Goal: Information Seeking & Learning: Learn about a topic

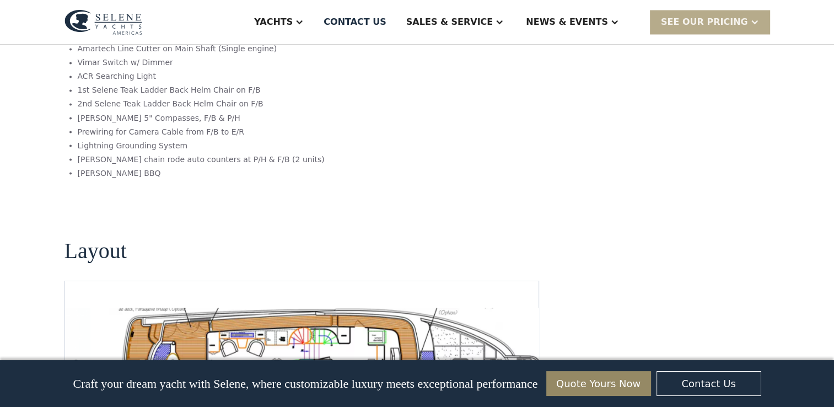
scroll to position [2095, 0]
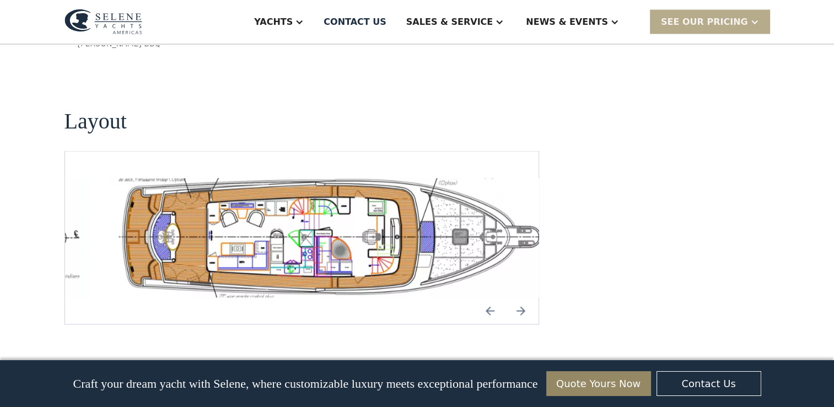
click at [337, 178] on img "open lightbox" at bounding box center [337, 238] width 456 height 120
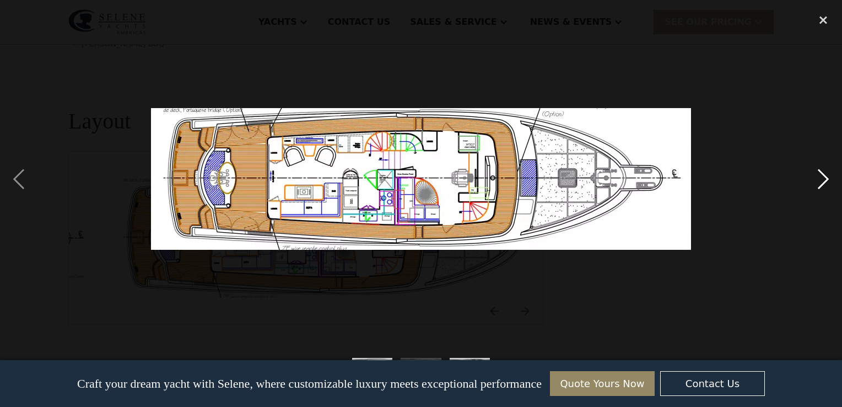
click at [825, 179] on div "next image" at bounding box center [823, 179] width 37 height 342
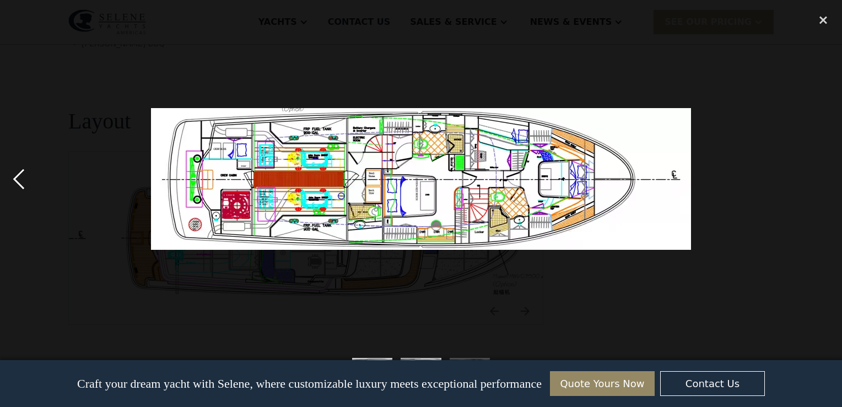
click at [18, 173] on div "previous image" at bounding box center [18, 179] width 37 height 342
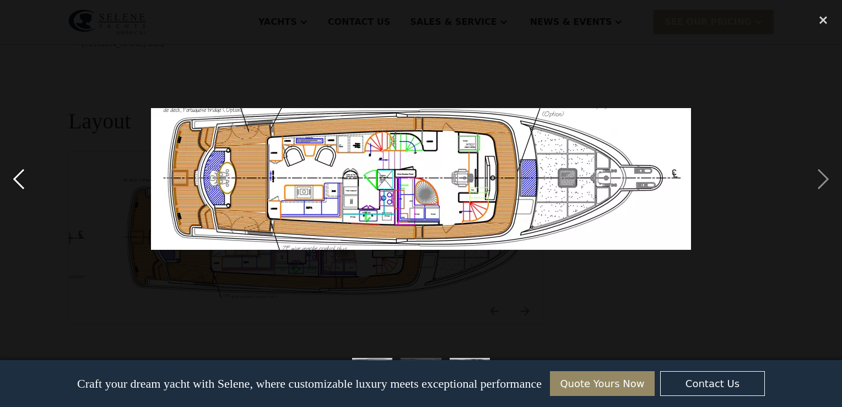
click at [18, 173] on div "previous image" at bounding box center [18, 179] width 37 height 342
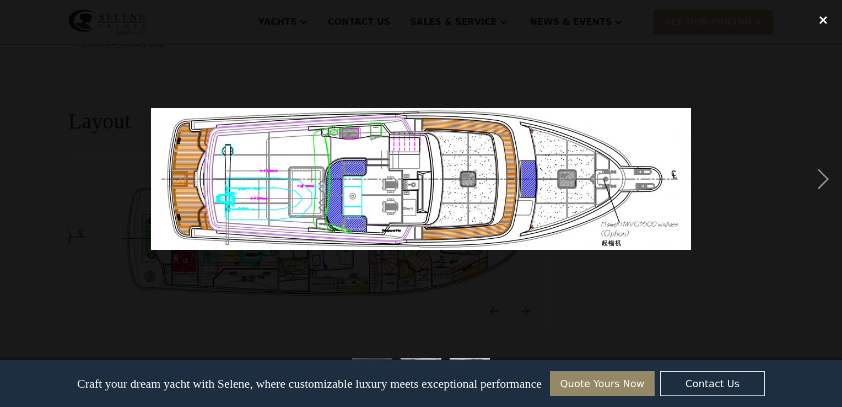
click at [822, 21] on div "close lightbox" at bounding box center [823, 20] width 37 height 24
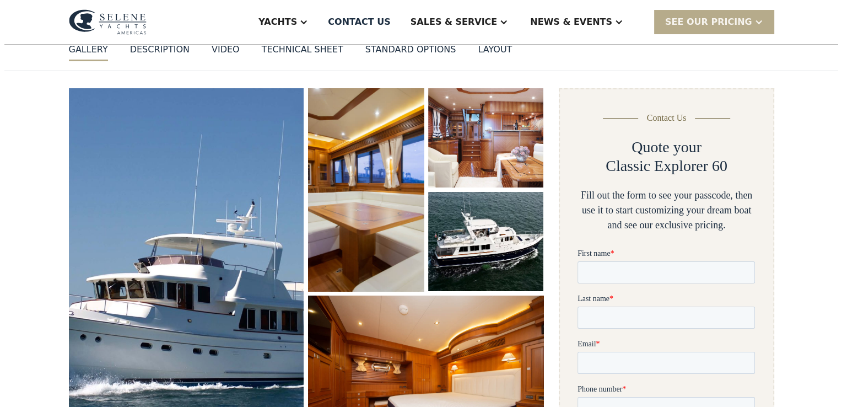
scroll to position [110, 0]
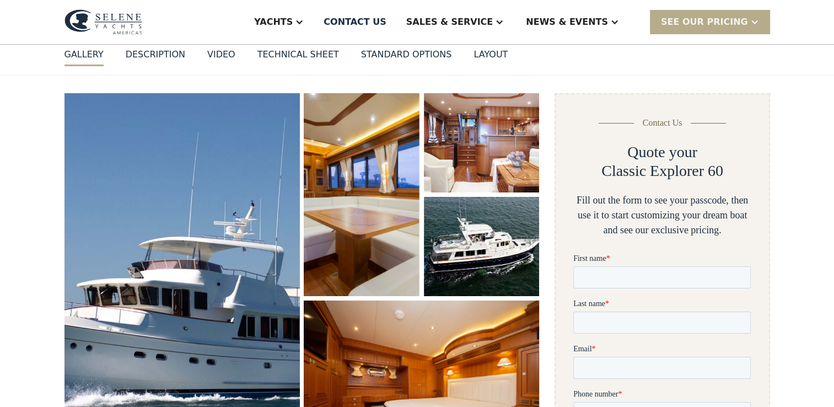
click at [223, 256] on img "open lightbox" at bounding box center [182, 275] width 248 height 384
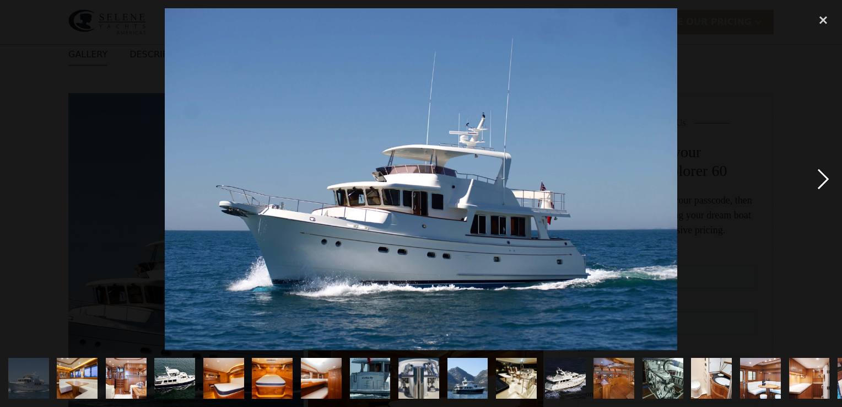
click at [821, 177] on div "next image" at bounding box center [823, 179] width 37 height 342
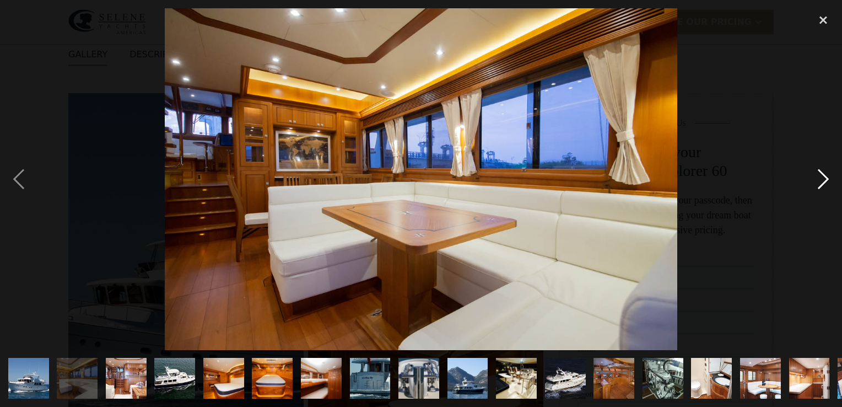
click at [819, 182] on div "next image" at bounding box center [823, 179] width 37 height 342
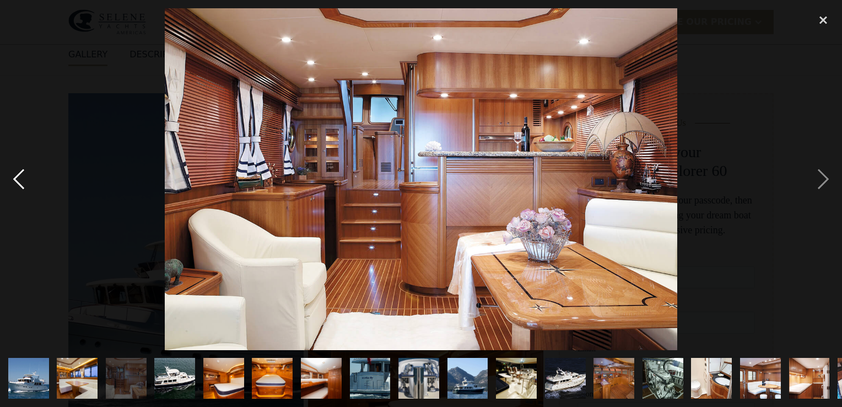
click at [19, 177] on div "previous image" at bounding box center [18, 179] width 37 height 342
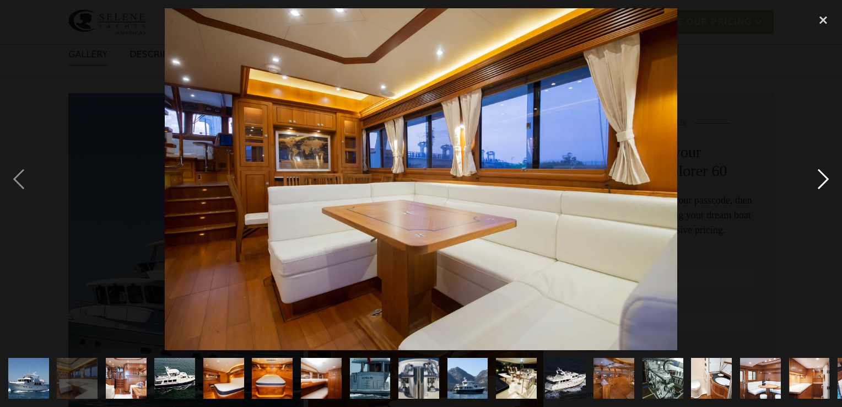
click at [824, 175] on div "next image" at bounding box center [823, 179] width 37 height 342
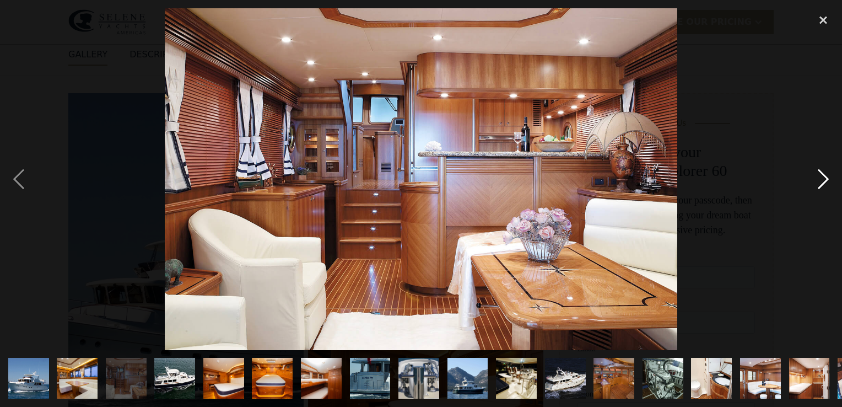
click at [822, 177] on div "next image" at bounding box center [823, 179] width 37 height 342
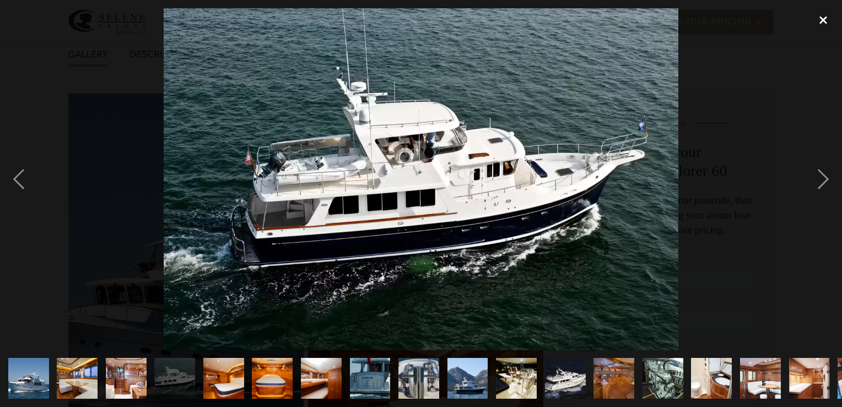
click at [822, 19] on div "close lightbox" at bounding box center [823, 20] width 37 height 24
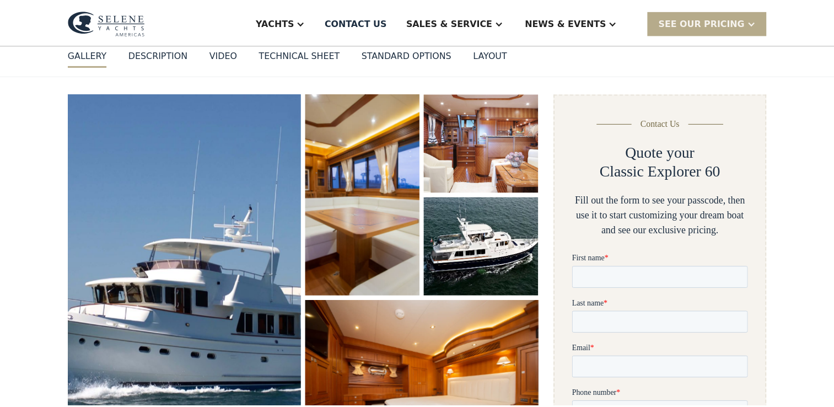
scroll to position [160, 0]
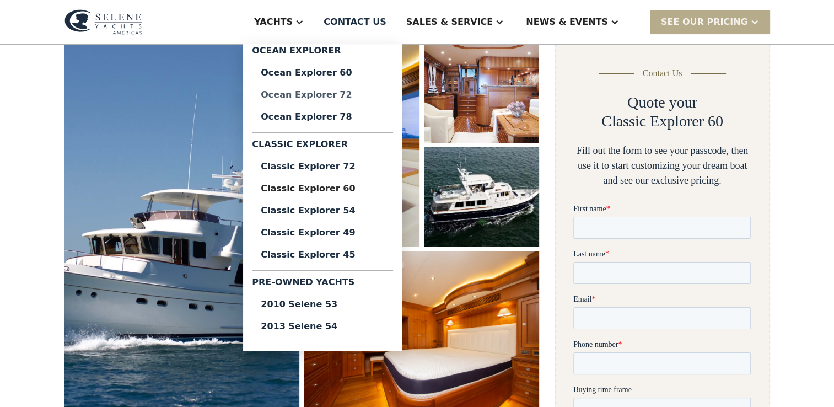
click at [362, 93] on div "Ocean Explorer 72" at bounding box center [322, 94] width 123 height 9
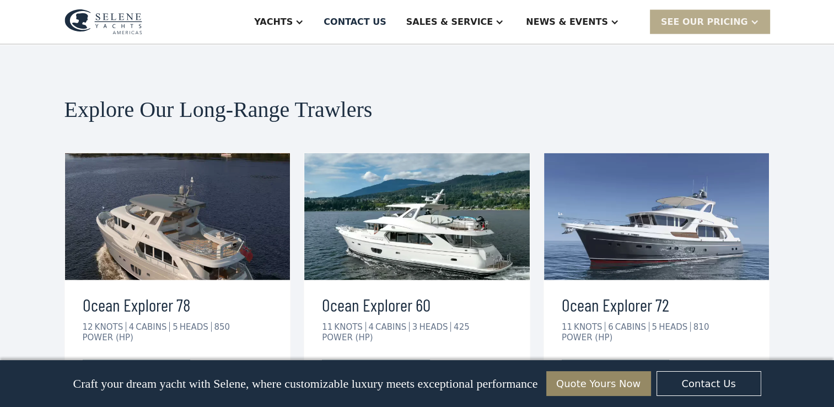
scroll to position [2315, 0]
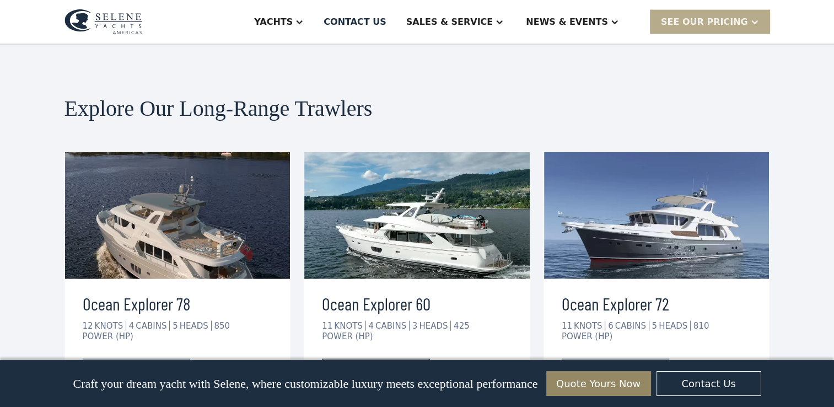
click at [370, 364] on div "view details" at bounding box center [367, 370] width 62 height 13
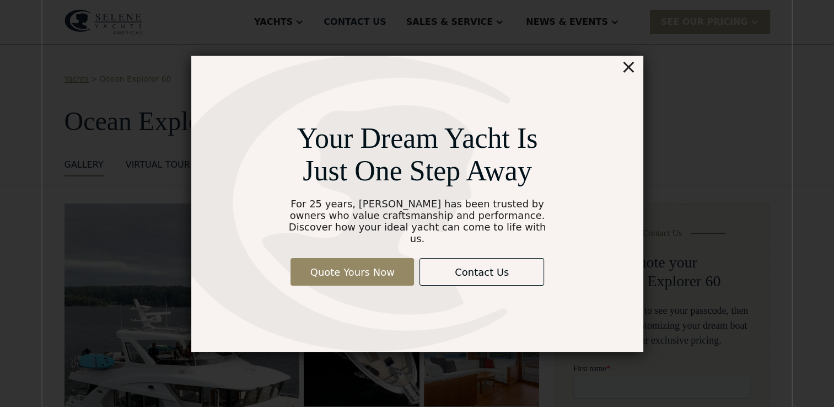
click at [630, 74] on div "×" at bounding box center [628, 67] width 16 height 22
